Goal: Task Accomplishment & Management: Use online tool/utility

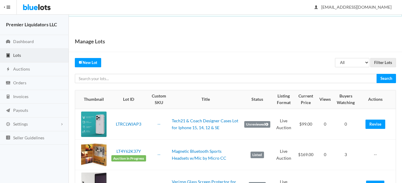
click at [15, 55] on span "Lots" at bounding box center [17, 55] width 8 height 5
click at [17, 68] on span "Auctions" at bounding box center [21, 69] width 17 height 5
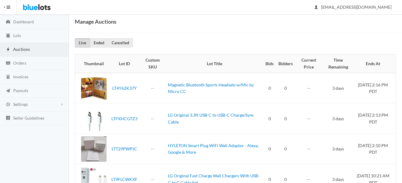
scroll to position [30, 0]
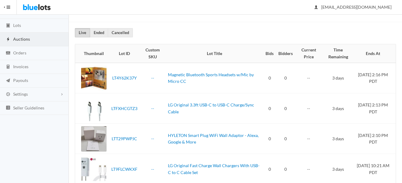
click at [23, 38] on span "Auctions" at bounding box center [21, 39] width 17 height 5
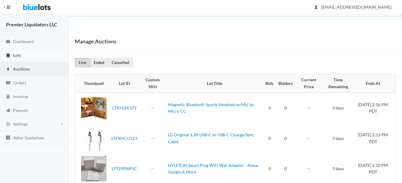
click at [16, 53] on span "Lots" at bounding box center [17, 55] width 8 height 5
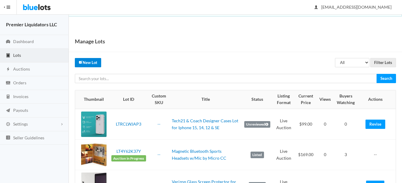
click at [87, 62] on link "New Lot" at bounding box center [88, 62] width 26 height 9
